Goal: Task Accomplishment & Management: Manage account settings

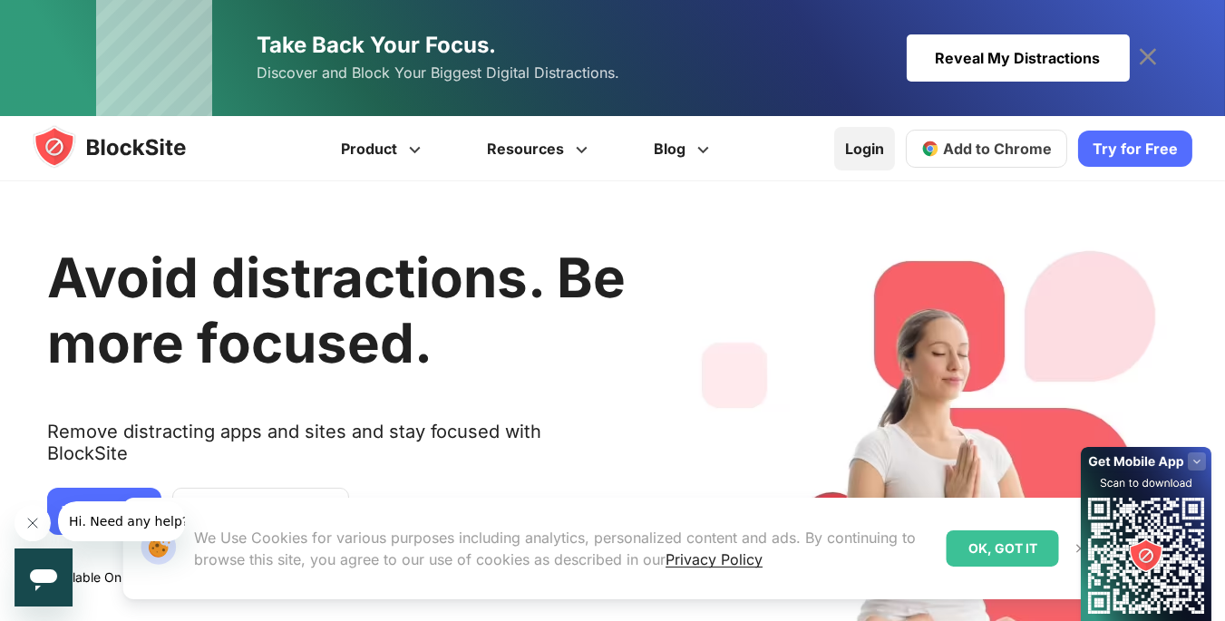
click at [867, 150] on link "Login" at bounding box center [864, 149] width 61 height 44
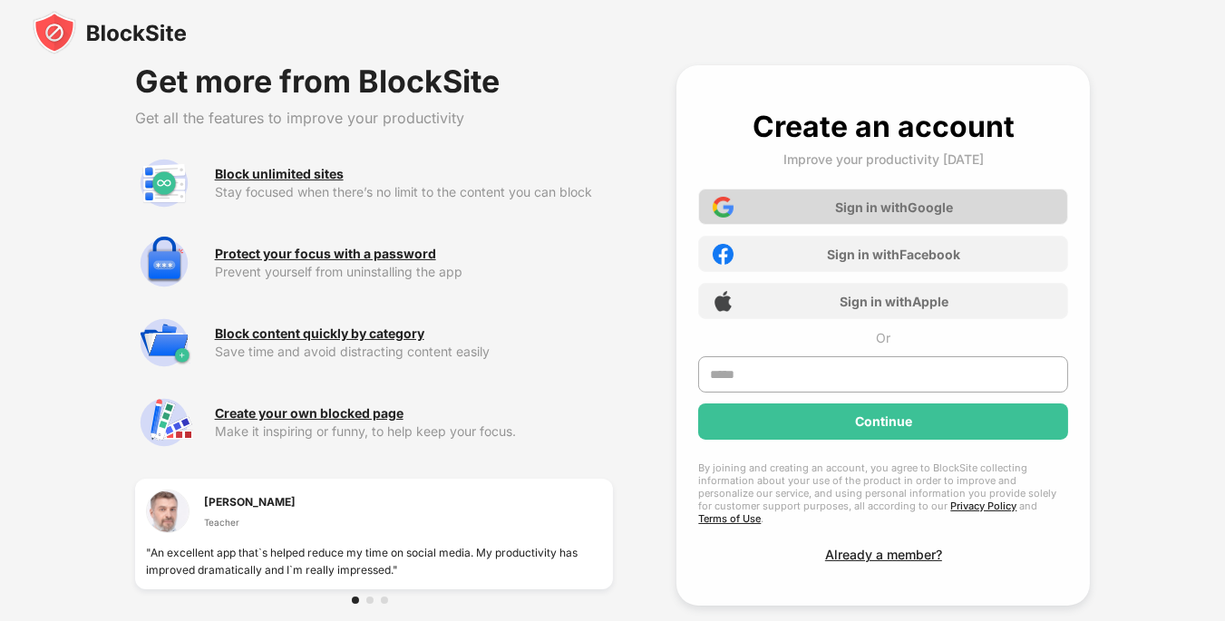
click at [851, 216] on div "Sign in with Google" at bounding box center [883, 207] width 370 height 36
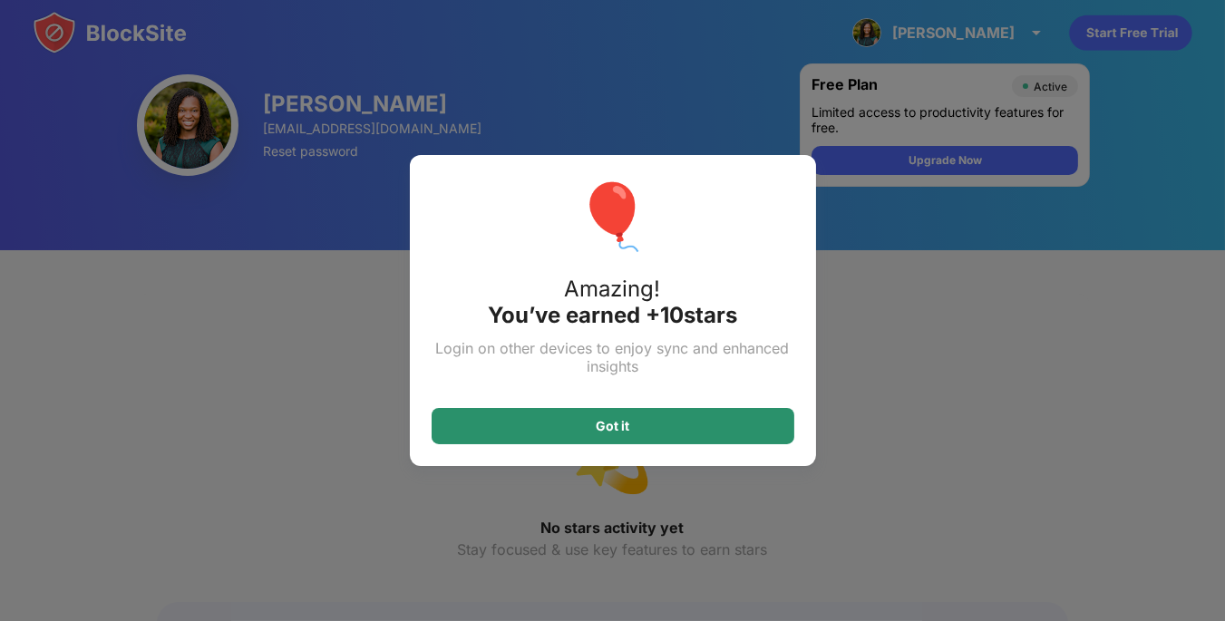
click at [646, 441] on div "Got it" at bounding box center [612, 426] width 363 height 36
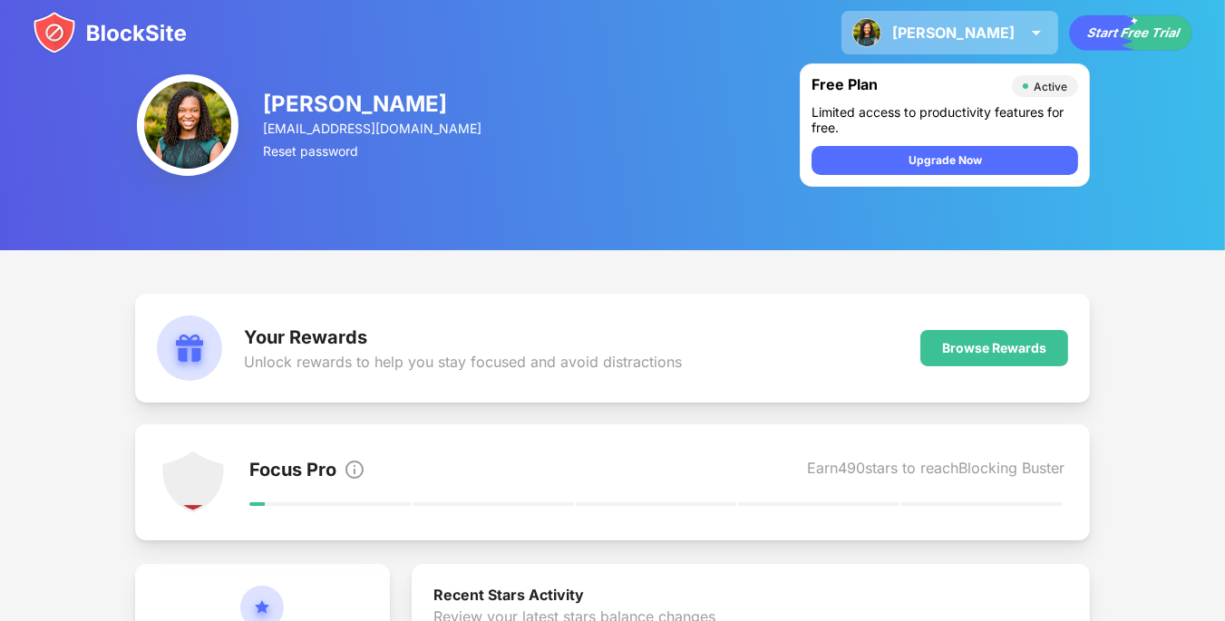
click at [1028, 40] on img at bounding box center [1036, 33] width 22 height 22
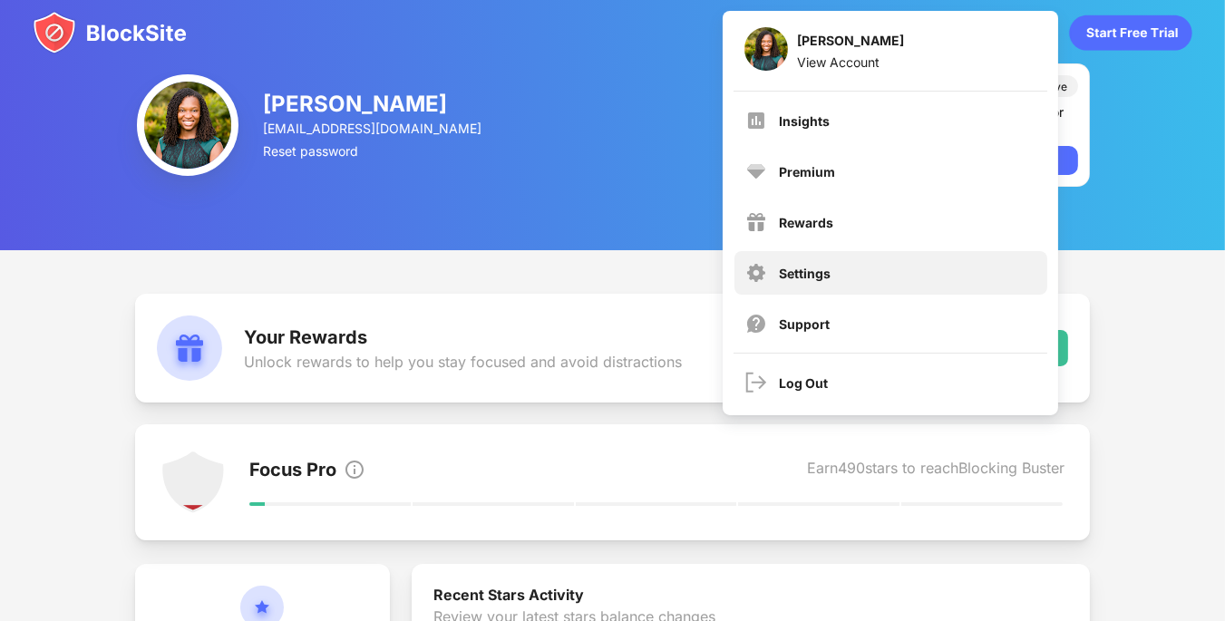
click at [800, 273] on div "Settings" at bounding box center [806, 273] width 52 height 15
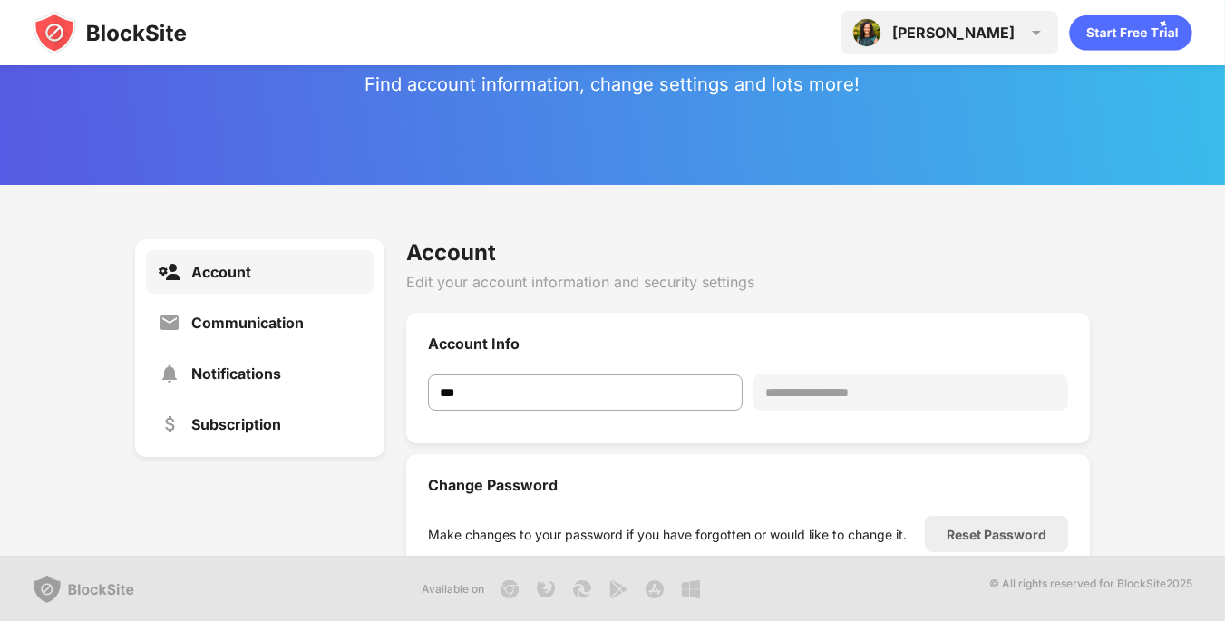
click at [1025, 33] on img at bounding box center [1036, 33] width 22 height 22
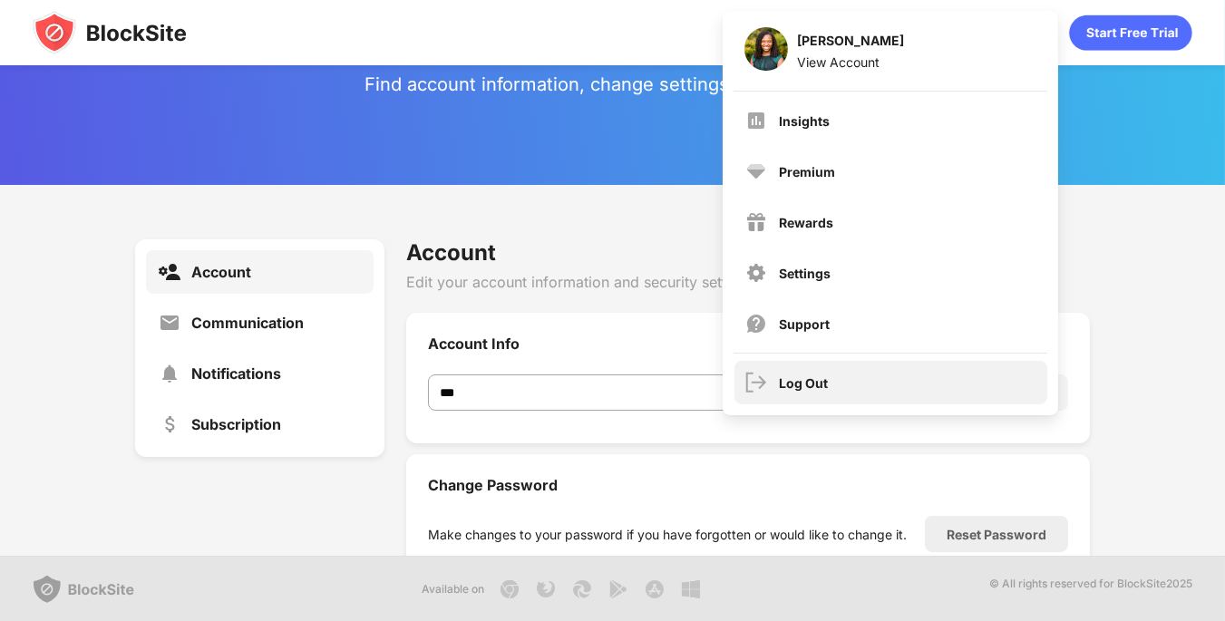
click at [773, 383] on div "Log Out" at bounding box center [890, 383] width 313 height 44
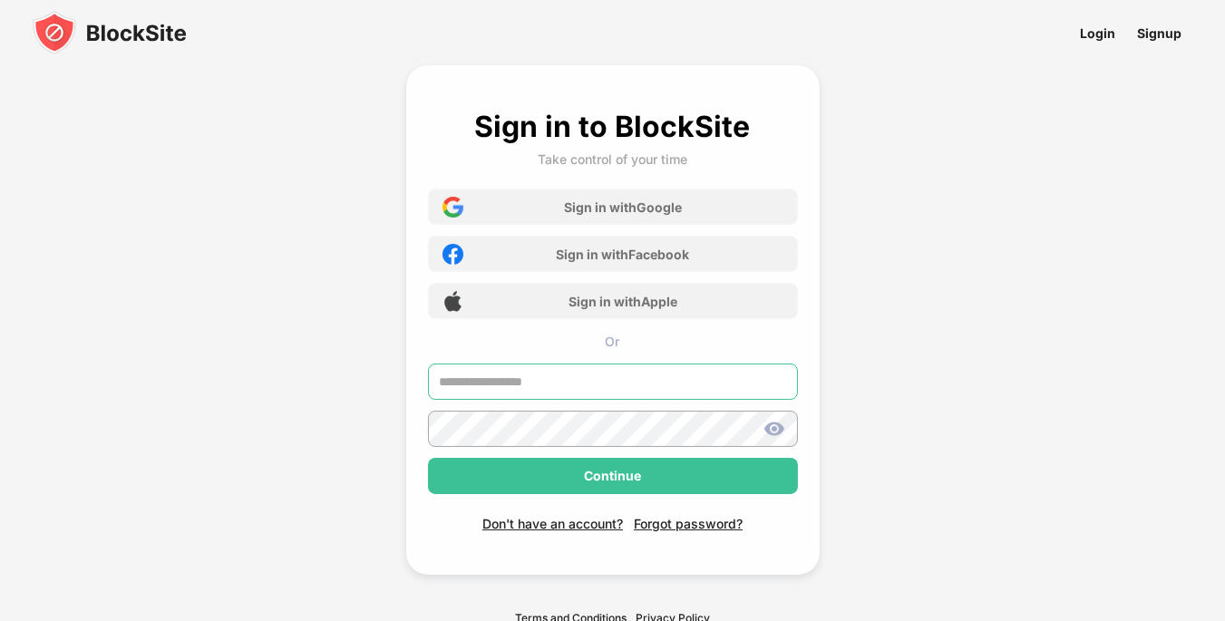
click at [507, 384] on input "text" at bounding box center [613, 381] width 370 height 36
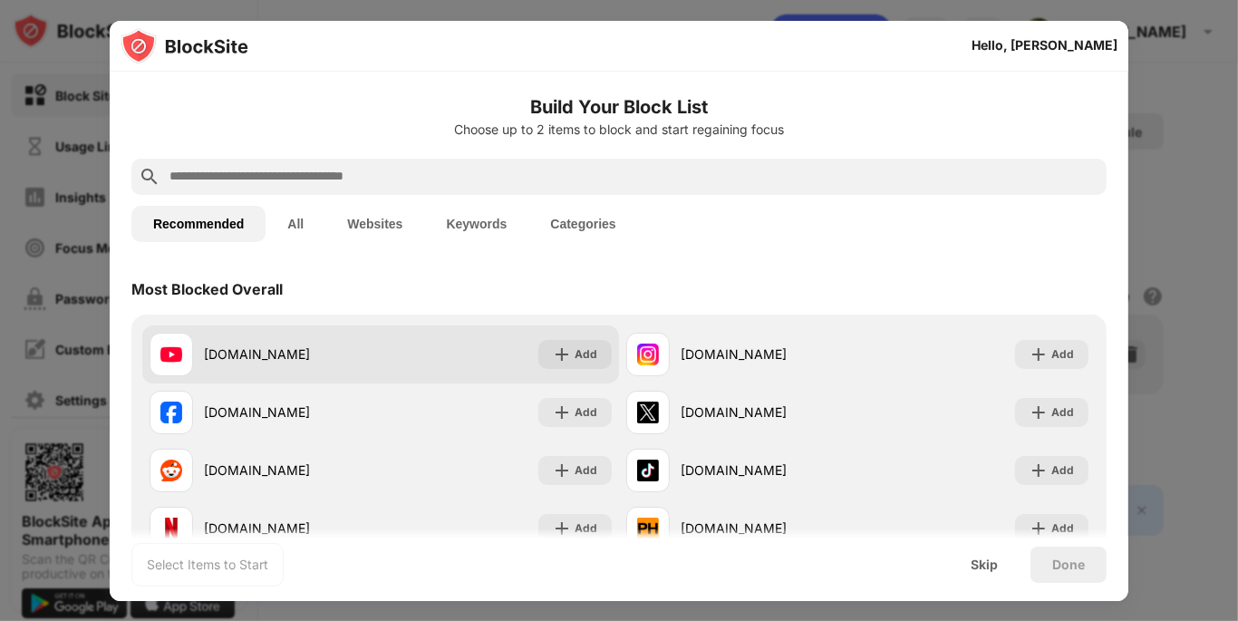
click at [575, 354] on div "Add" at bounding box center [586, 354] width 23 height 18
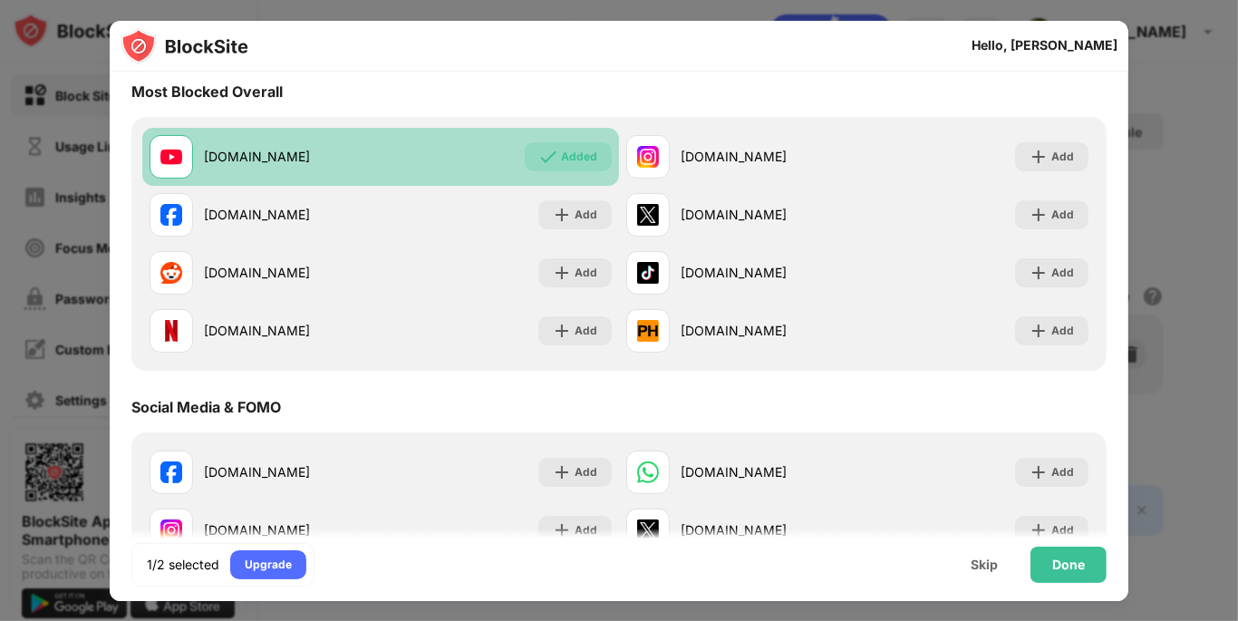
scroll to position [208, 0]
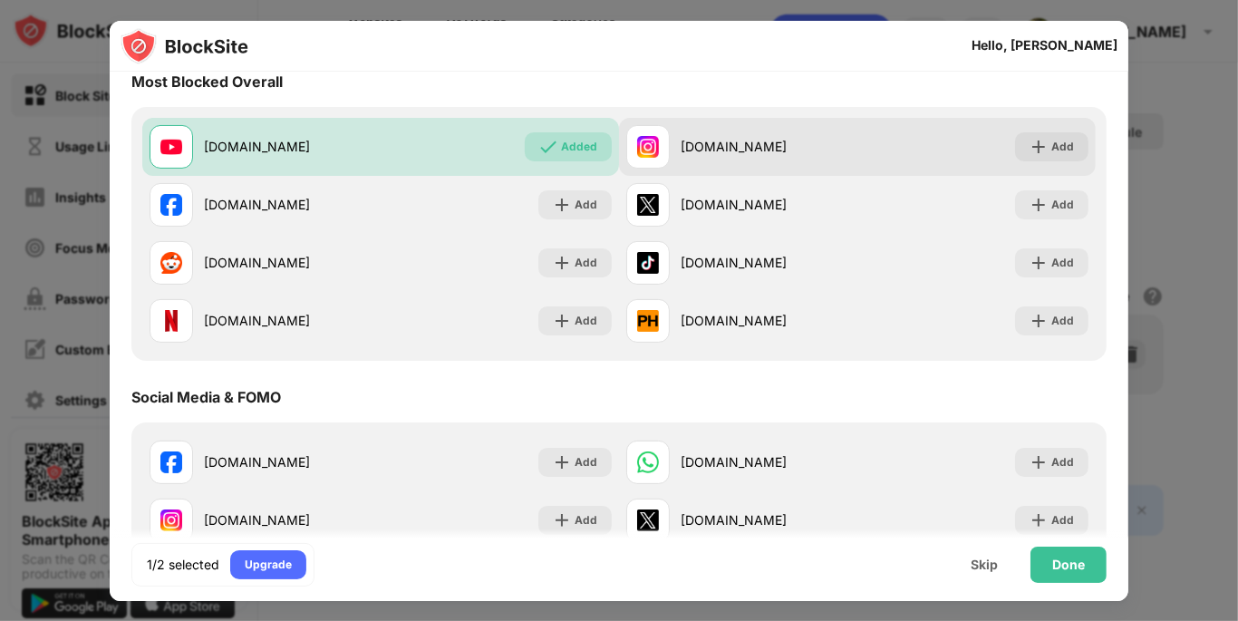
click at [1035, 146] on div "Add" at bounding box center [1051, 146] width 73 height 29
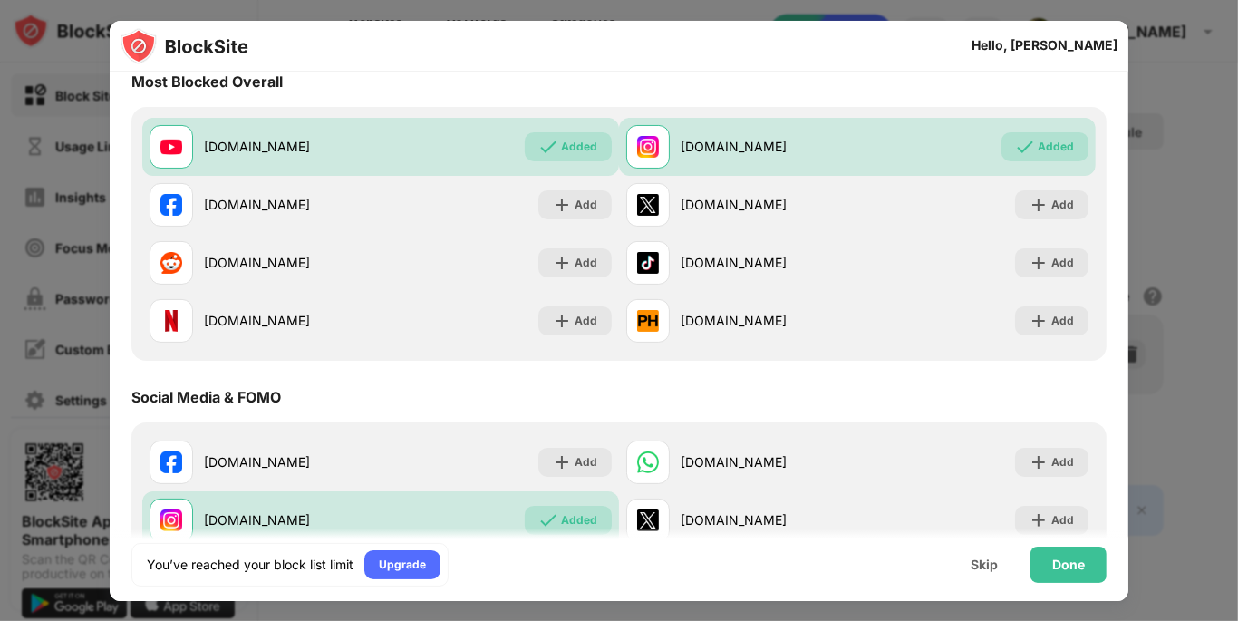
click at [1066, 561] on div "Done" at bounding box center [1068, 564] width 33 height 15
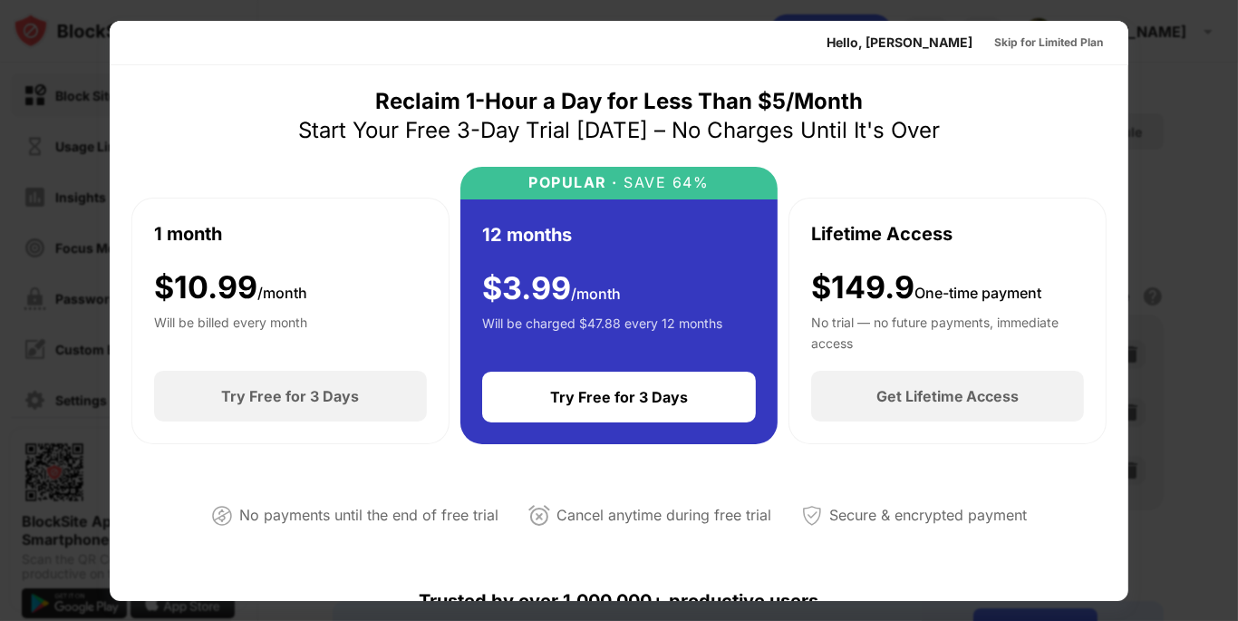
click at [904, 485] on div "No payments until the end of free trial Cancel anytime during free trial Secure…" at bounding box center [618, 512] width 975 height 92
click at [1048, 41] on div "Skip for Limited Plan" at bounding box center [1048, 43] width 109 height 18
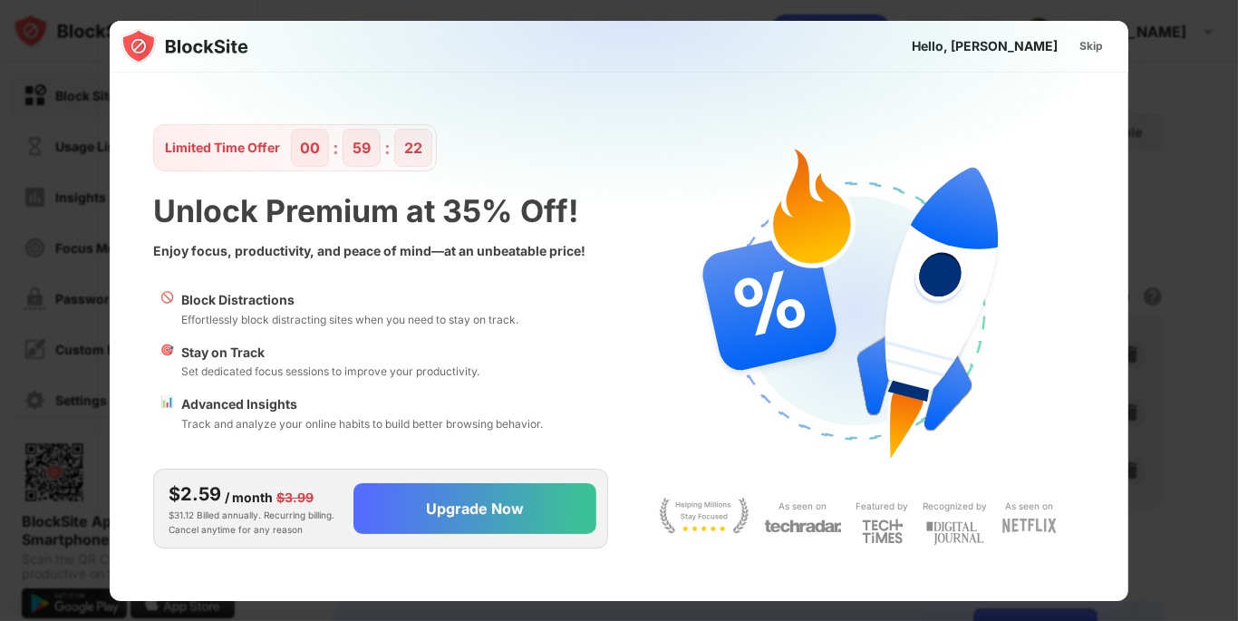
click at [1094, 39] on div "Skip" at bounding box center [1092, 46] width 24 height 18
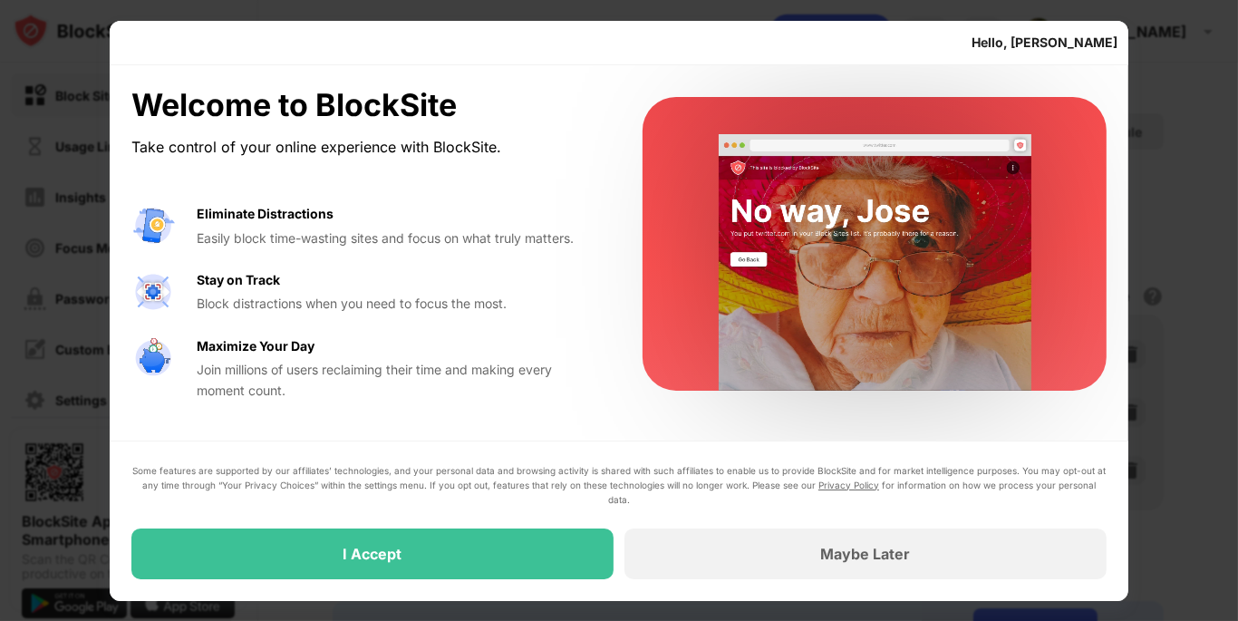
click at [554, 568] on div "I Accept" at bounding box center [372, 553] width 482 height 51
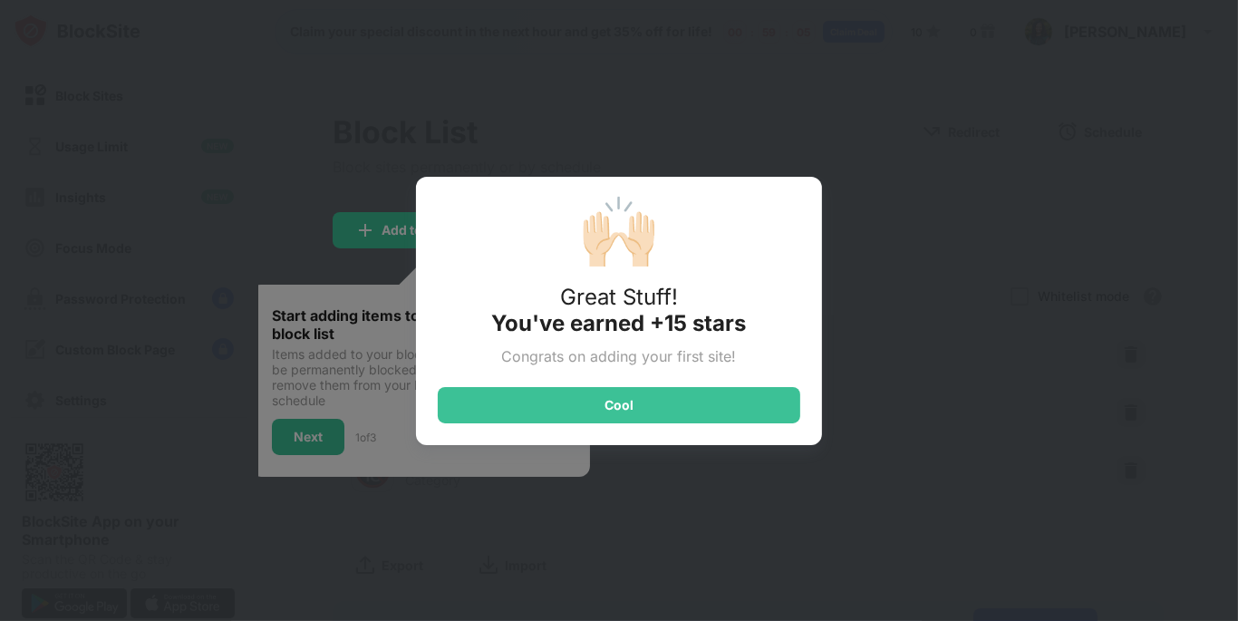
click at [688, 397] on div "Cool" at bounding box center [619, 405] width 363 height 36
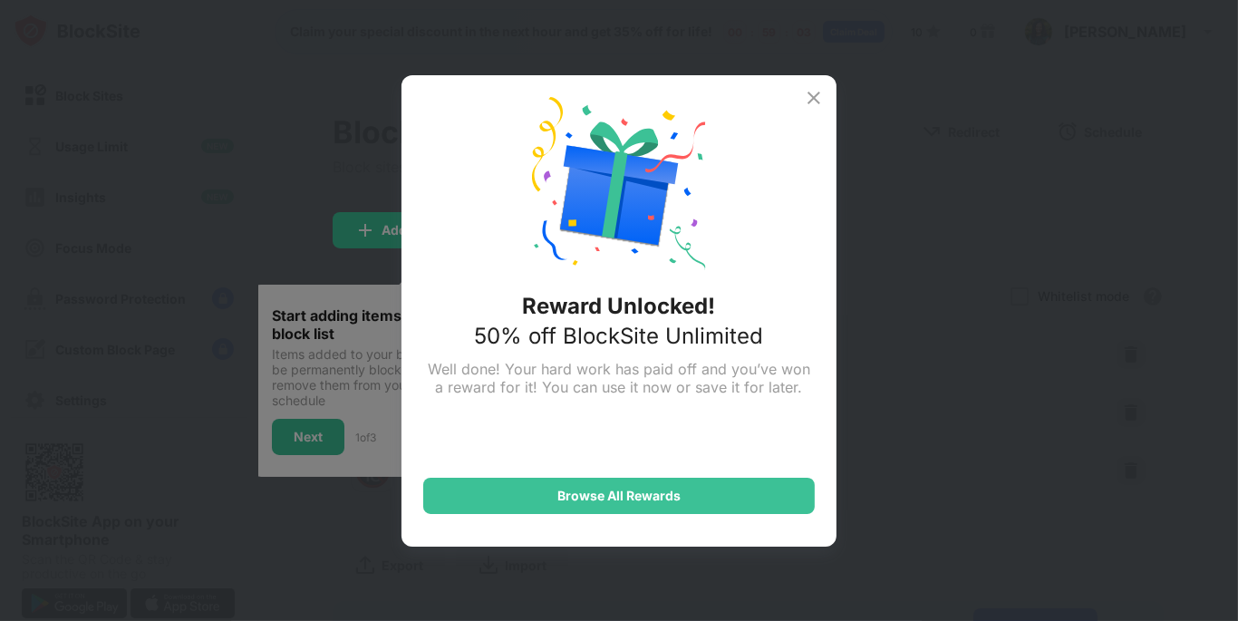
click at [809, 102] on img at bounding box center [814, 98] width 22 height 22
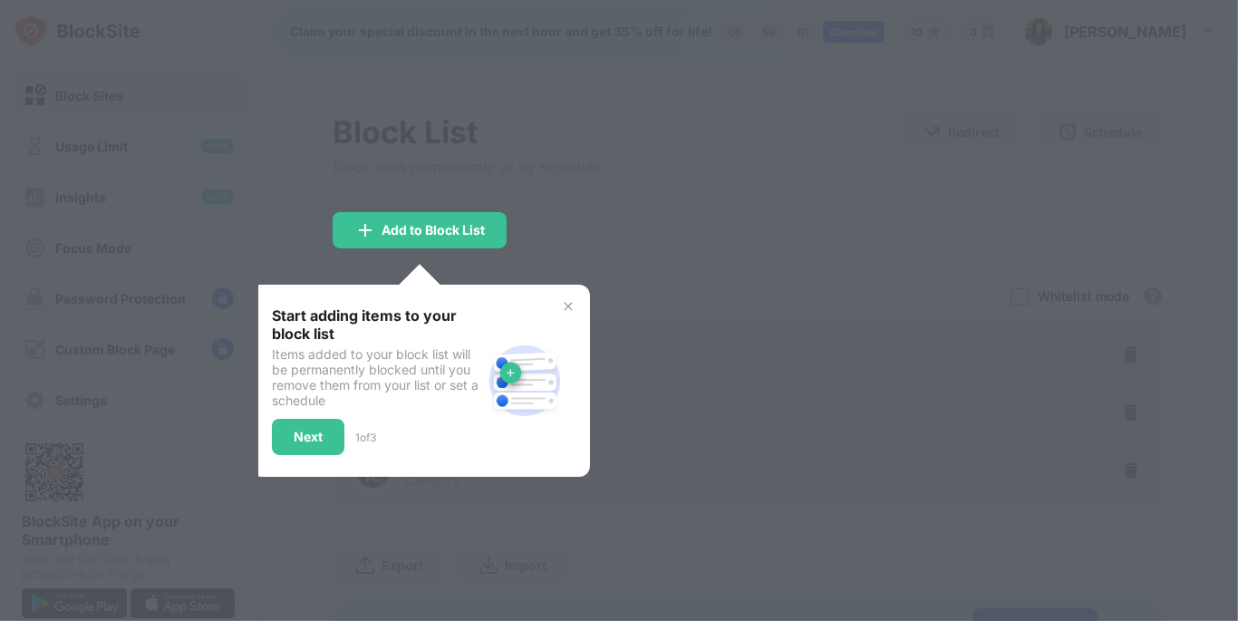
click at [563, 305] on img at bounding box center [568, 306] width 15 height 15
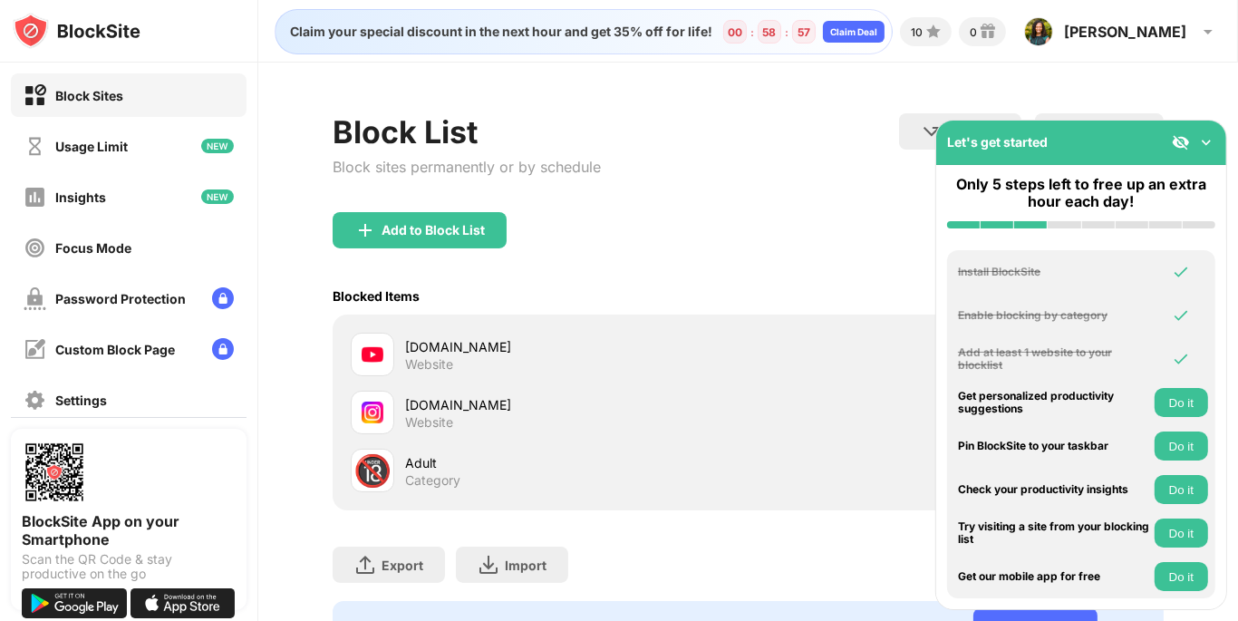
click at [533, 478] on div "Adult Category" at bounding box center [577, 470] width 344 height 35
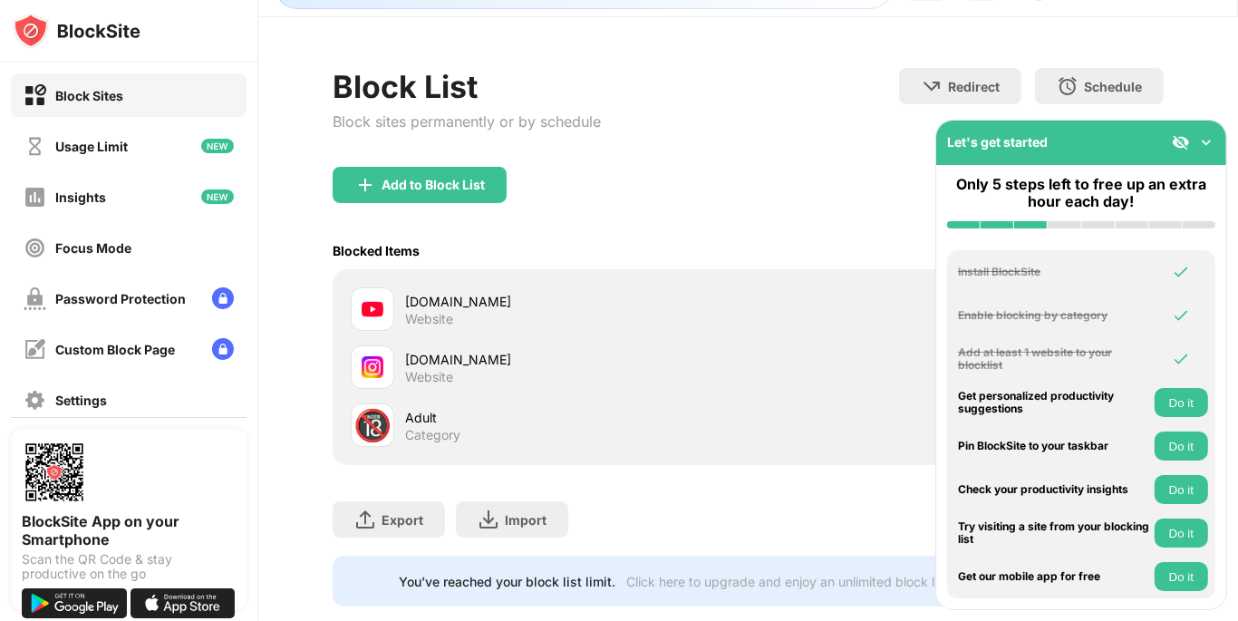
click at [1211, 141] on img at bounding box center [1206, 142] width 18 height 18
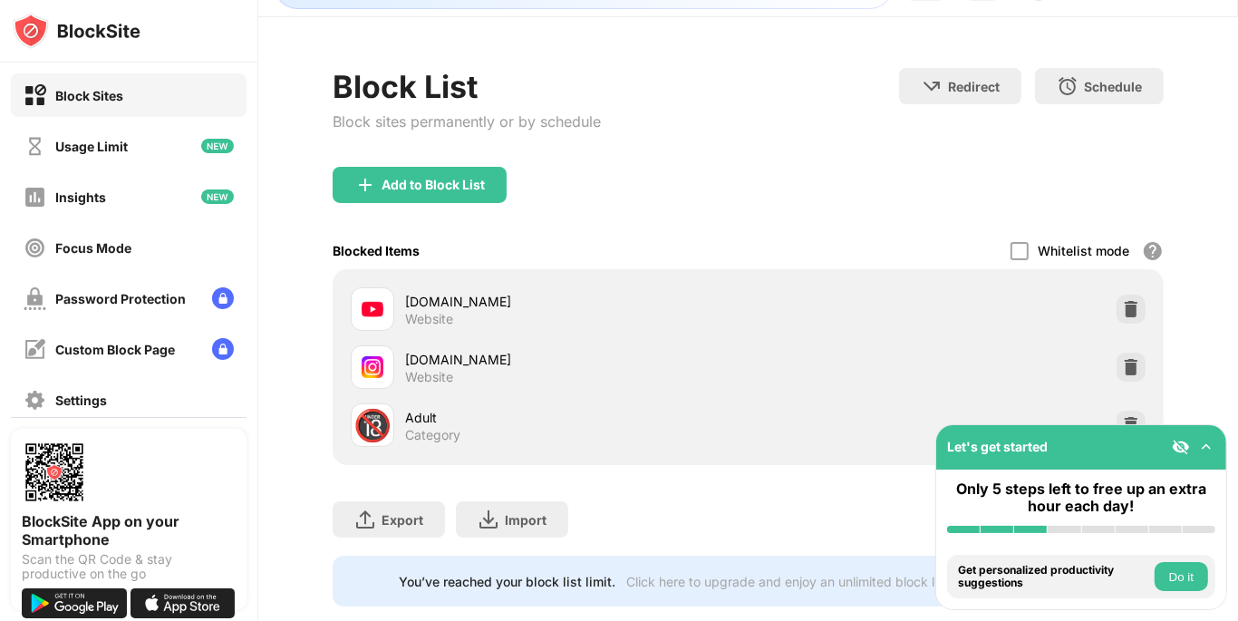
scroll to position [94, 0]
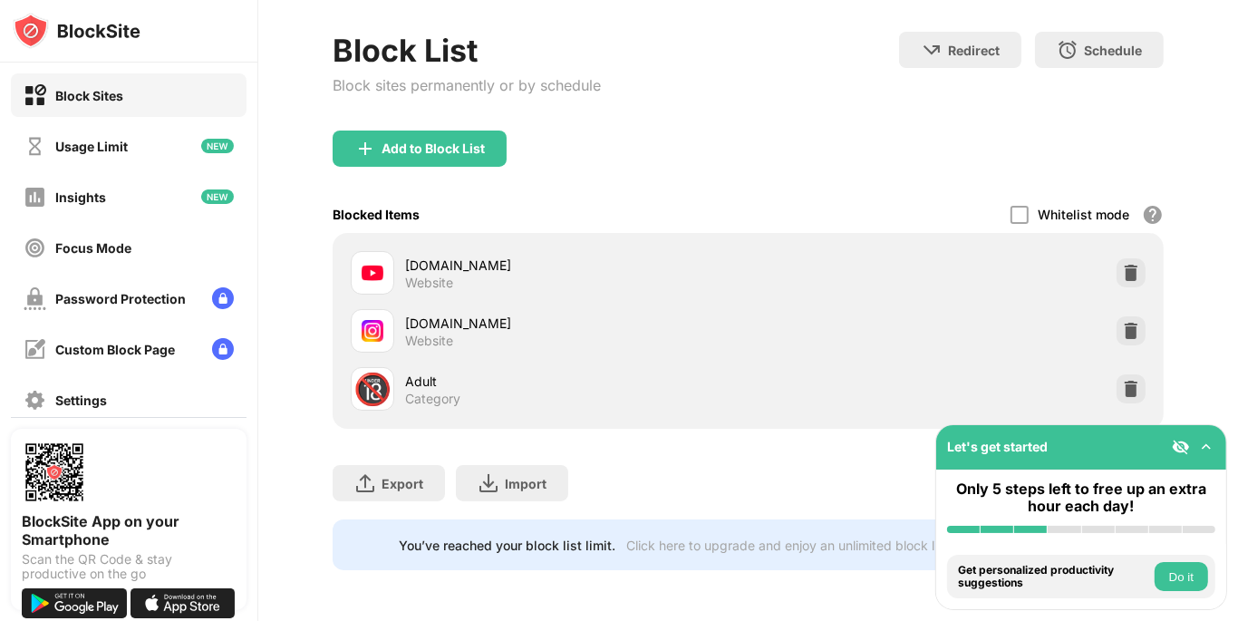
click at [1122, 383] on img at bounding box center [1131, 389] width 18 height 18
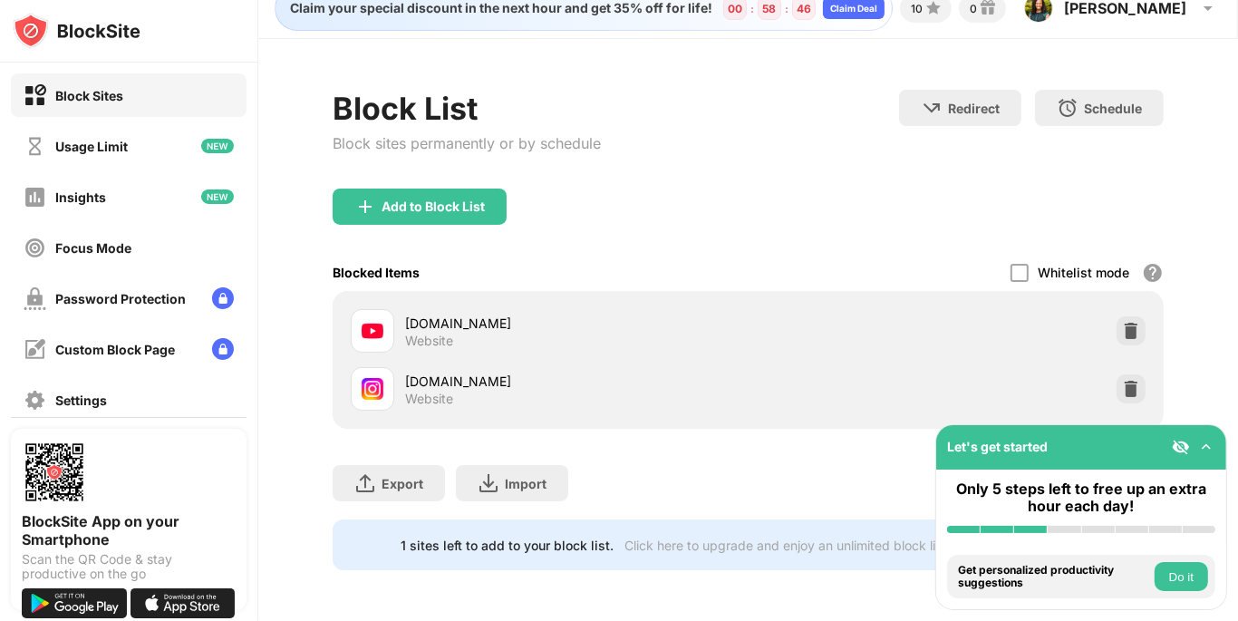
scroll to position [36, 0]
click at [497, 195] on div "Add to Block List" at bounding box center [420, 207] width 174 height 36
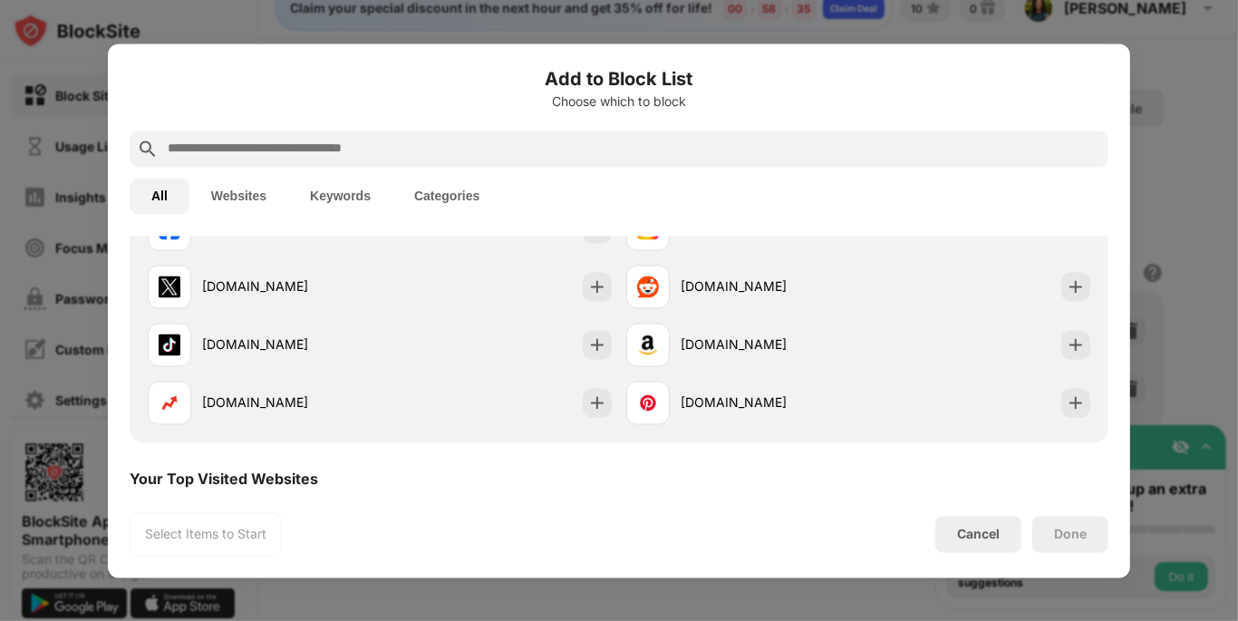
scroll to position [417, 0]
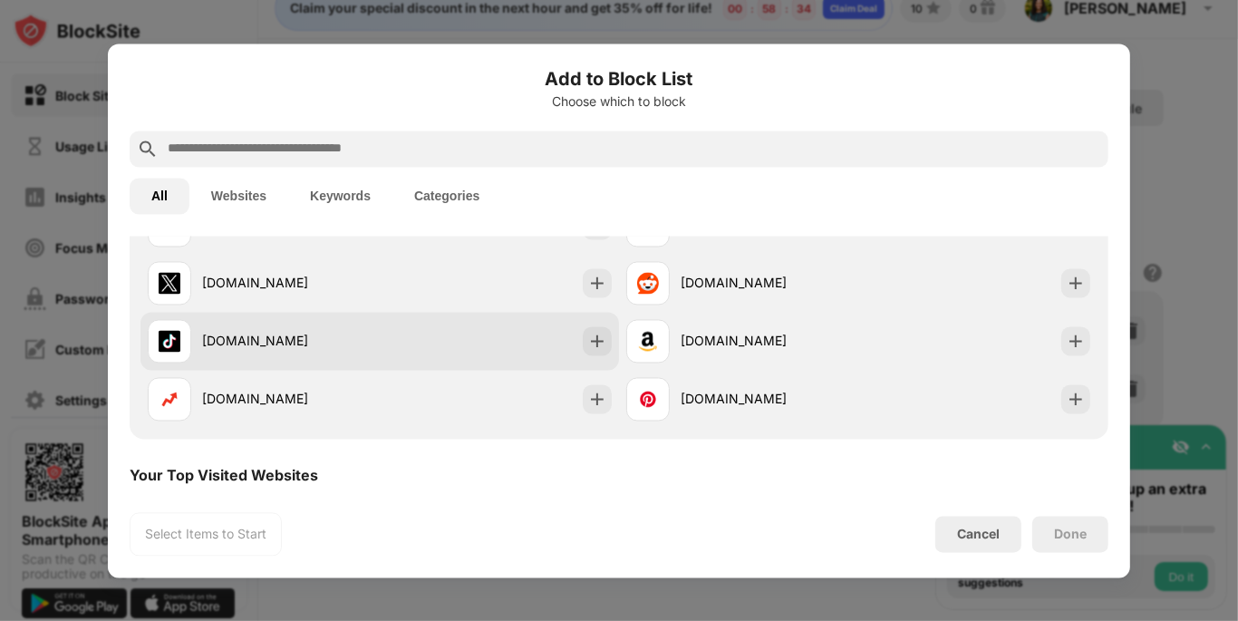
click at [591, 344] on img at bounding box center [597, 341] width 18 height 18
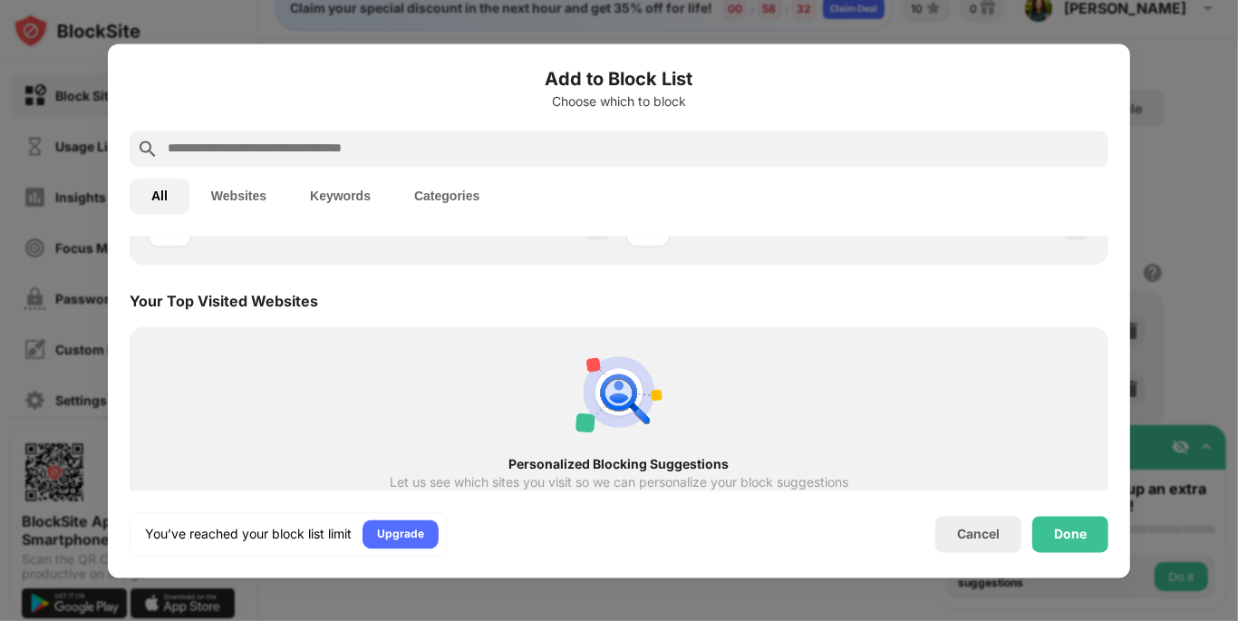
scroll to position [594, 0]
click at [1058, 537] on div "Done" at bounding box center [1070, 534] width 33 height 15
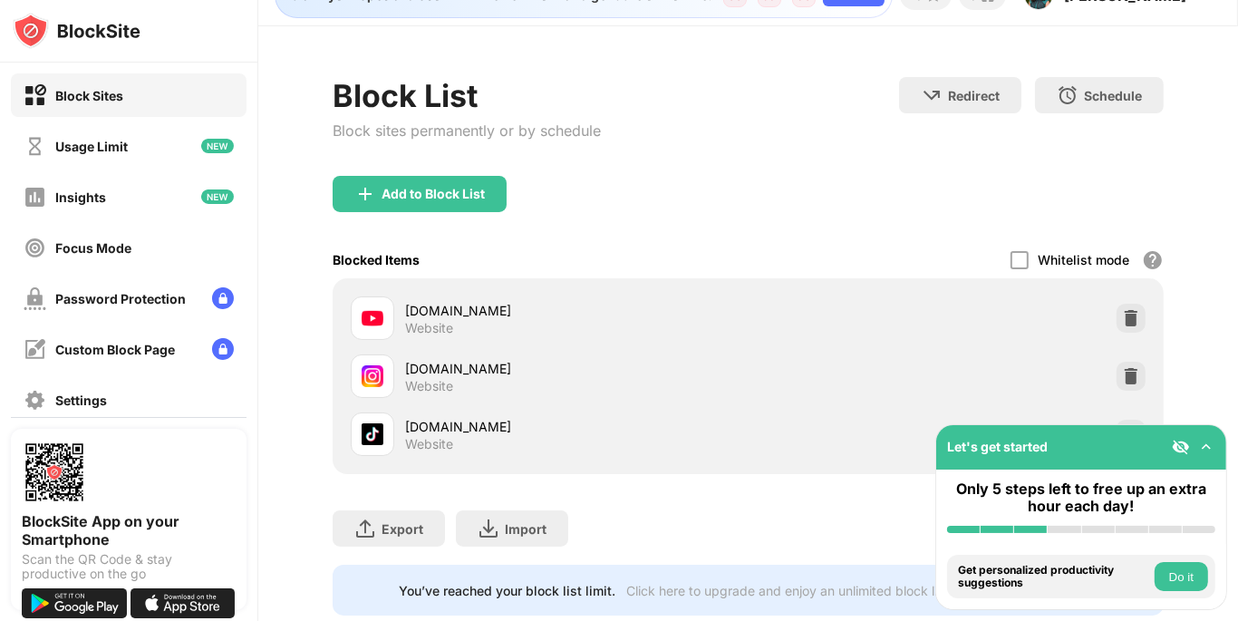
scroll to position [94, 0]
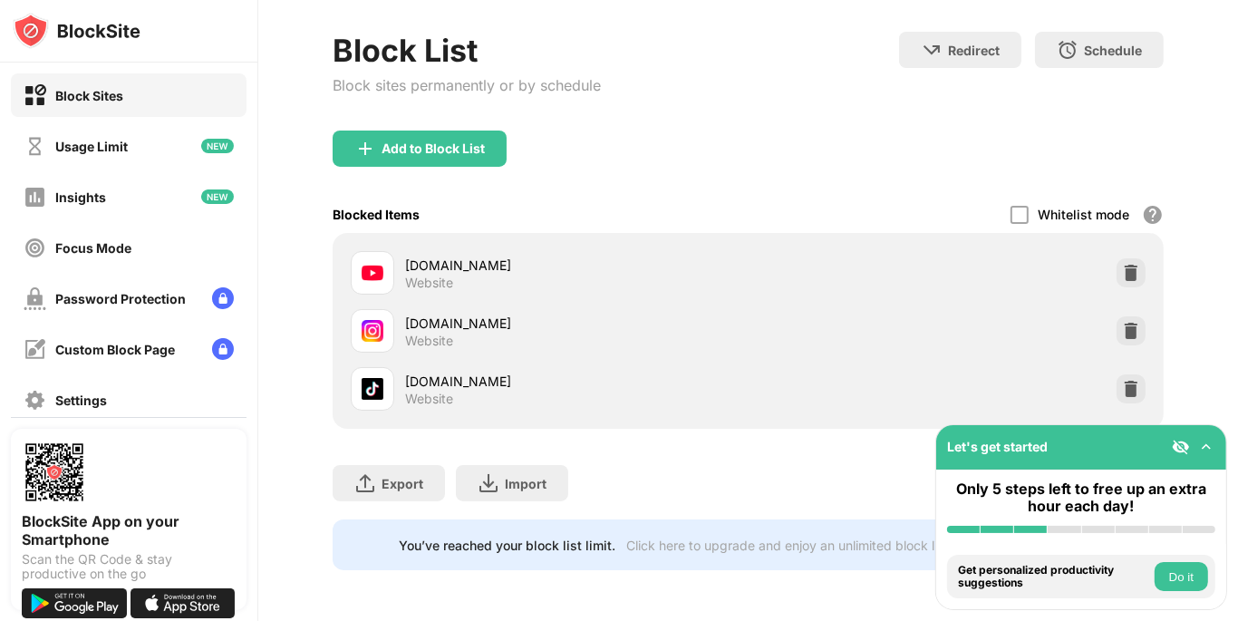
click at [729, 489] on div "Export Export Files (for websites items only) Import Import Files (for websites…" at bounding box center [748, 474] width 831 height 91
